Goal: Transaction & Acquisition: Subscribe to service/newsletter

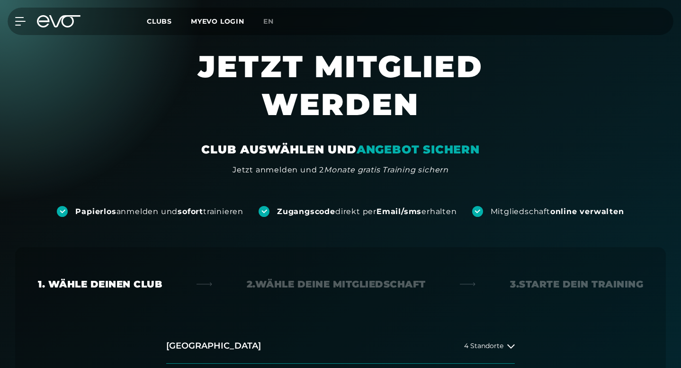
scroll to position [200, 0]
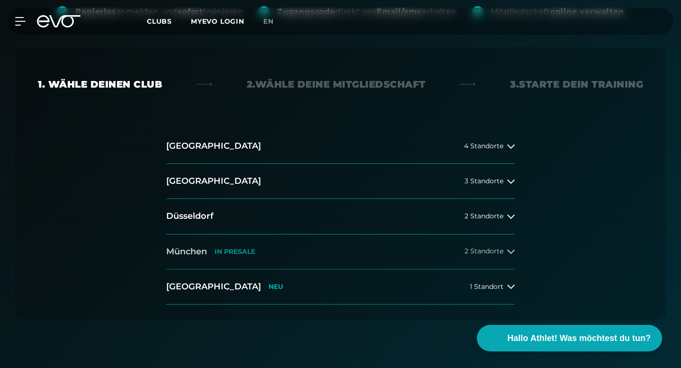
click at [297, 235] on button "[GEOGRAPHIC_DATA] IN [GEOGRAPHIC_DATA] 2 Standorte" at bounding box center [340, 252] width 349 height 35
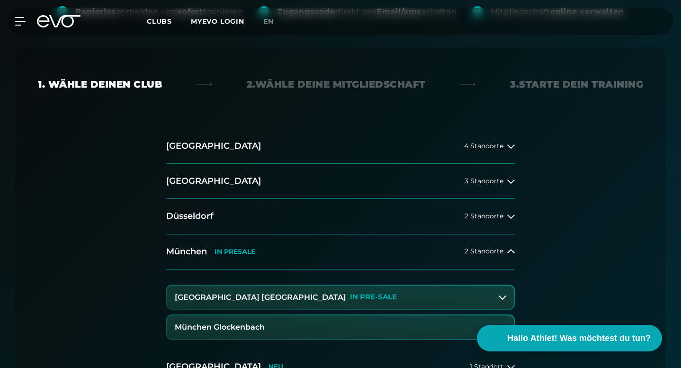
click at [332, 286] on button "[GEOGRAPHIC_DATA] Maxvorstadt IN PRE-SALE" at bounding box center [340, 298] width 347 height 24
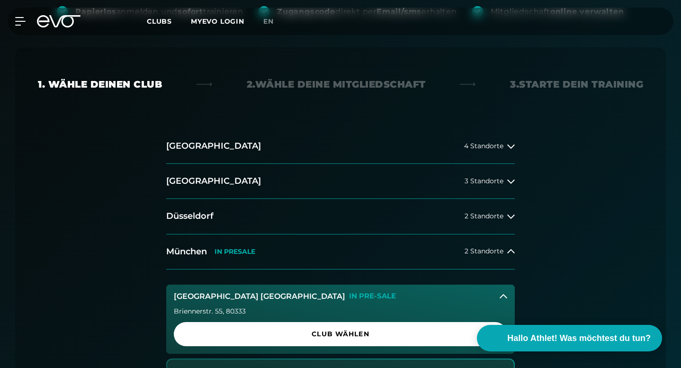
scroll to position [277, 0]
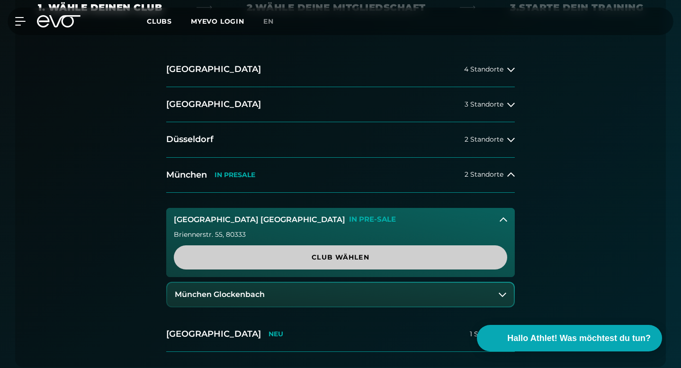
click at [344, 253] on span "Club wählen" at bounding box center [340, 258] width 311 height 10
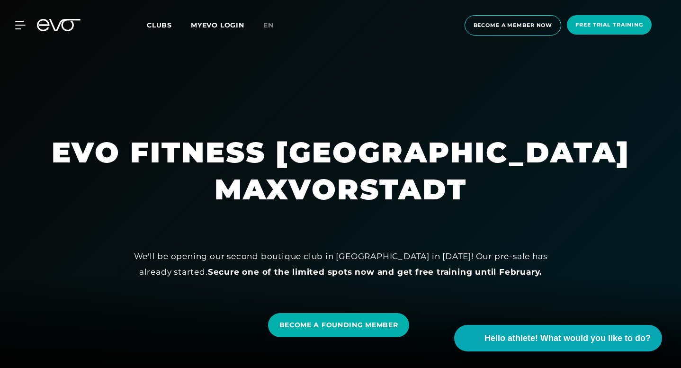
click at [534, 127] on div at bounding box center [340, 184] width 681 height 368
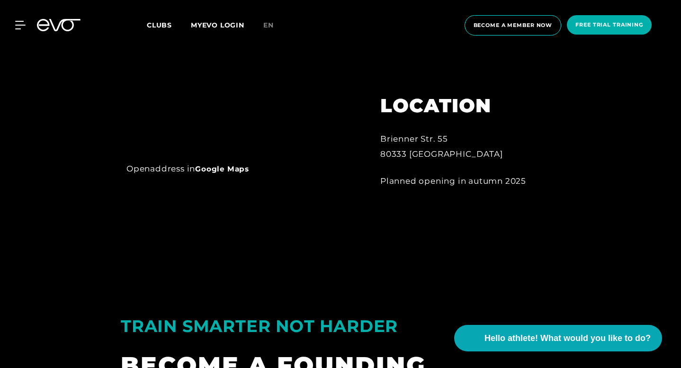
scroll to position [534, 0]
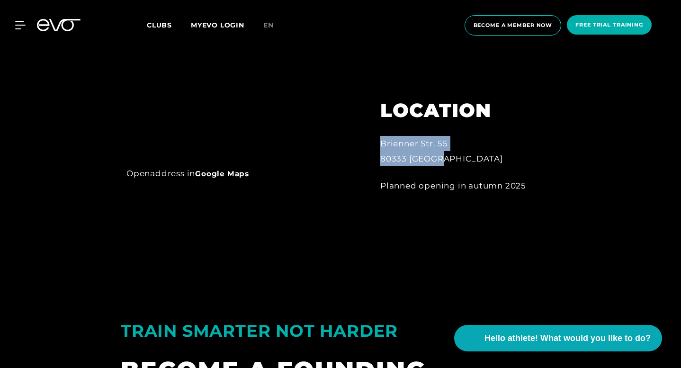
drag, startPoint x: 381, startPoint y: 240, endPoint x: 443, endPoint y: 249, distance: 62.2
click at [443, 167] on div "Brienner Str. 55 80333 [GEOGRAPHIC_DATA]" at bounding box center [457, 151] width 155 height 31
copy div "Brienner Str. 55 80333 [GEOGRAPHIC_DATA]"
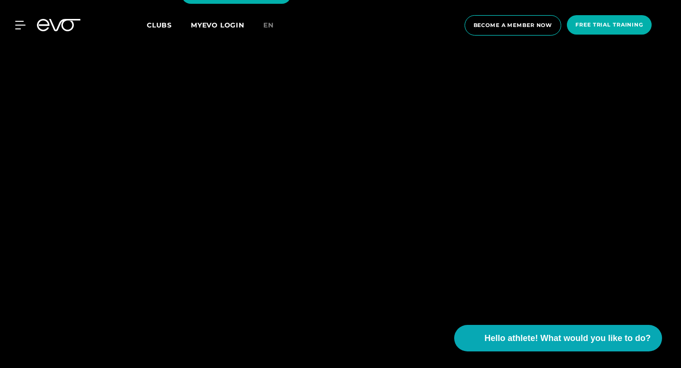
scroll to position [1122, 0]
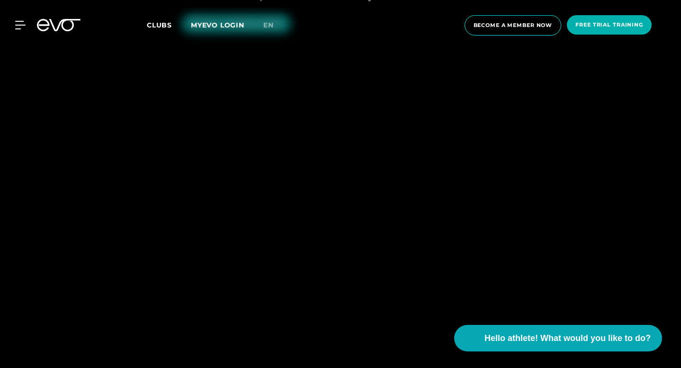
click at [190, 27] on font "BECOME A FOUNDING MEMBER" at bounding box center [236, 23] width 93 height 7
